Goal: Find specific page/section: Find specific page/section

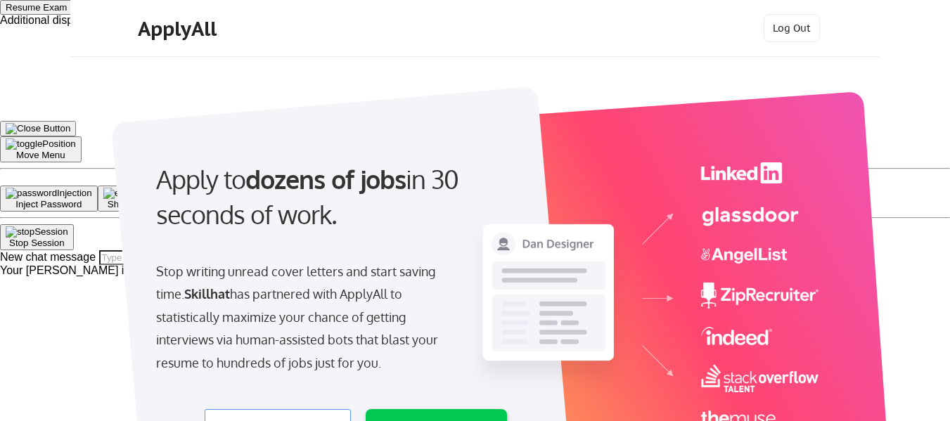
select select ""product""
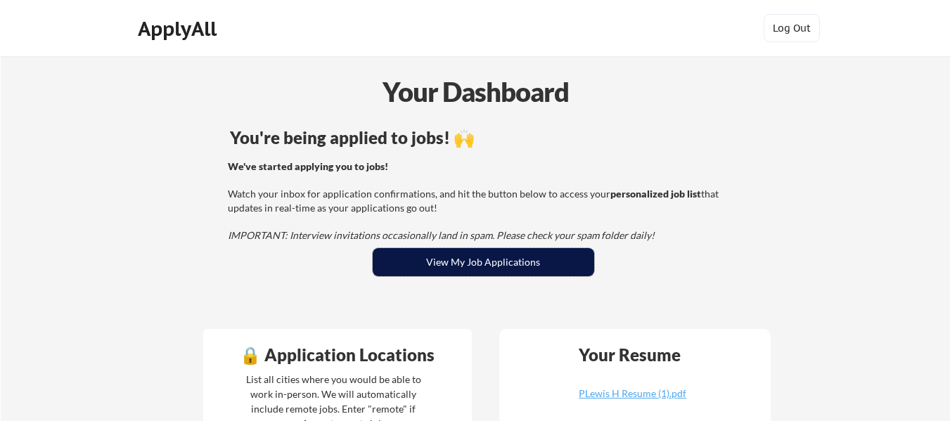
click at [532, 265] on button "View My Job Applications" at bounding box center [484, 262] width 222 height 28
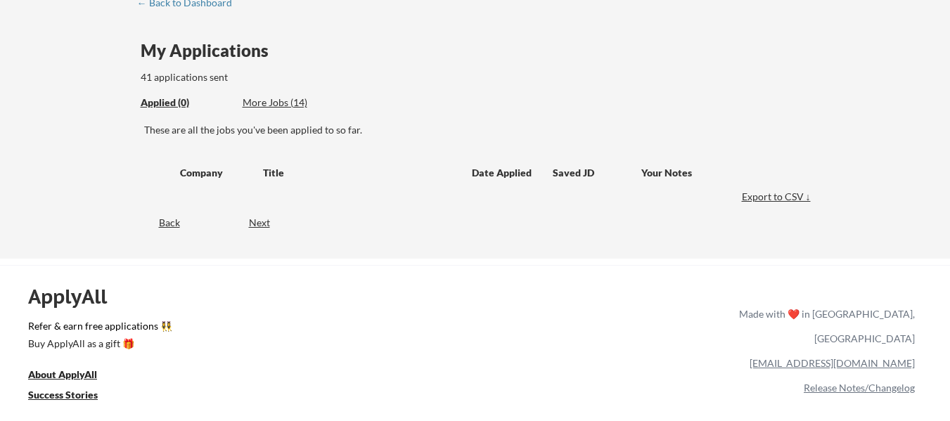
scroll to position [141, 0]
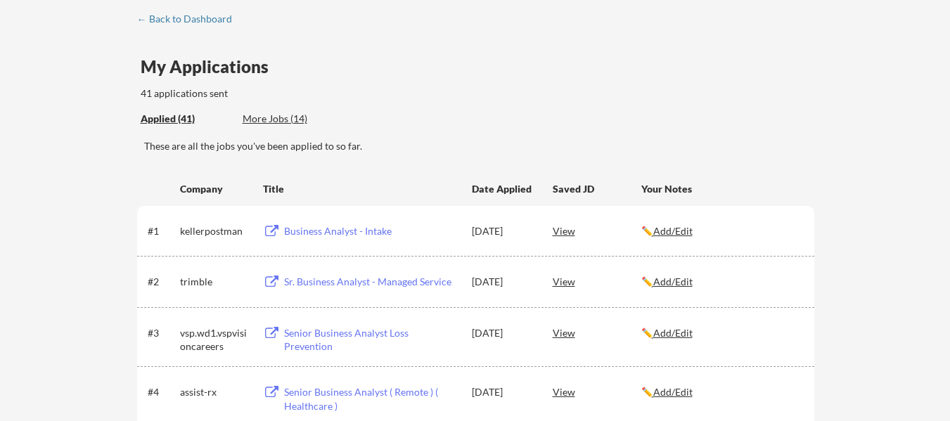
scroll to position [0, 0]
